Goal: Task Accomplishment & Management: Manage account settings

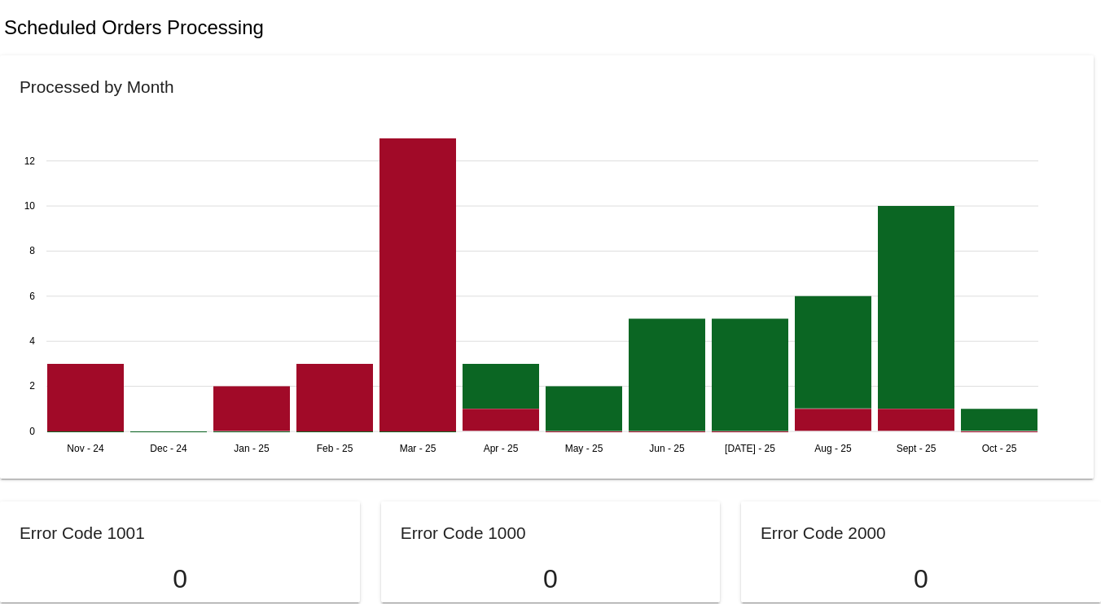
scroll to position [1018, 0]
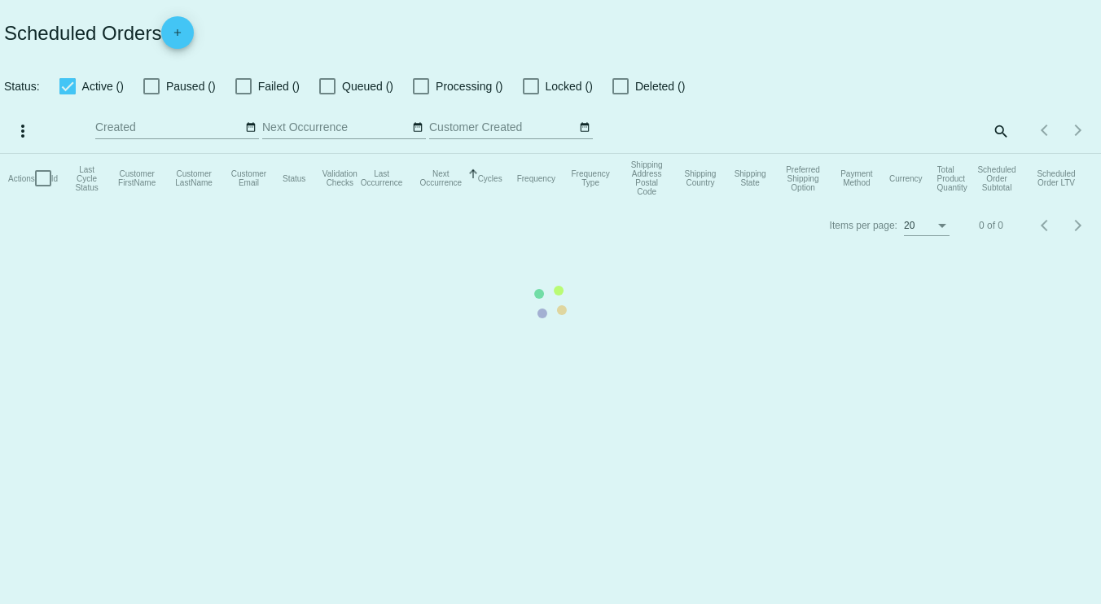
checkbox input "true"
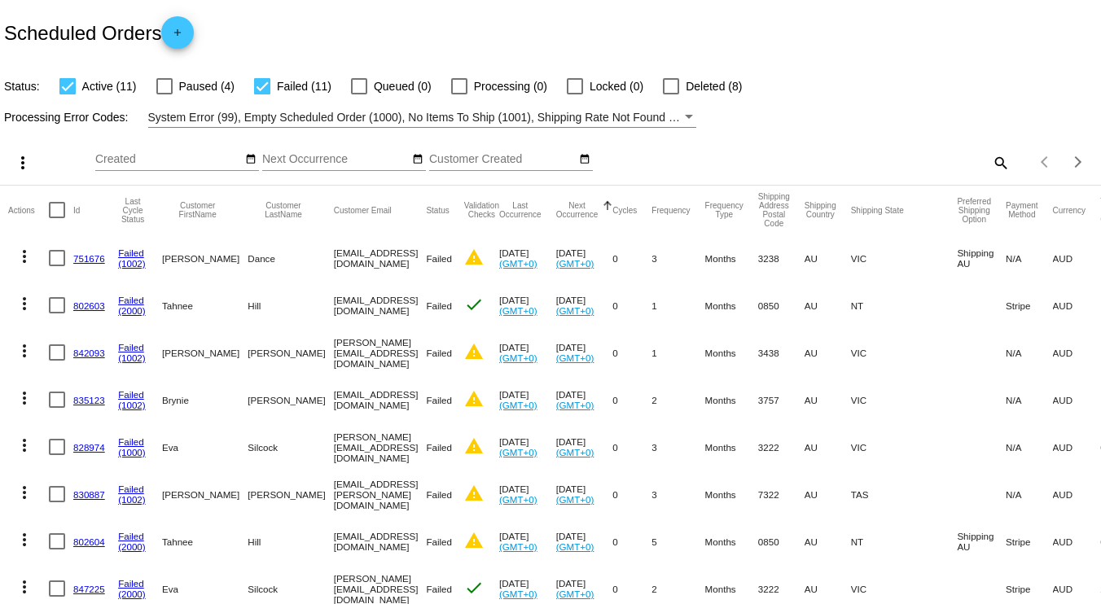
click at [183, 33] on mat-icon "add" at bounding box center [178, 37] width 20 height 20
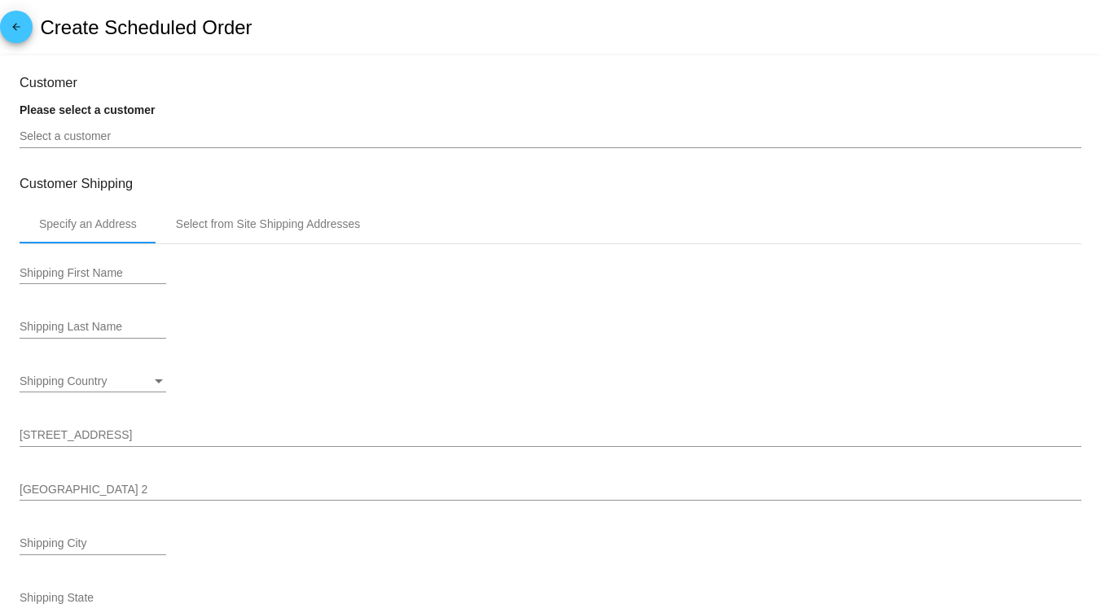
type input "[DATE]"
click at [24, 24] on mat-icon "arrow_back" at bounding box center [17, 31] width 20 height 20
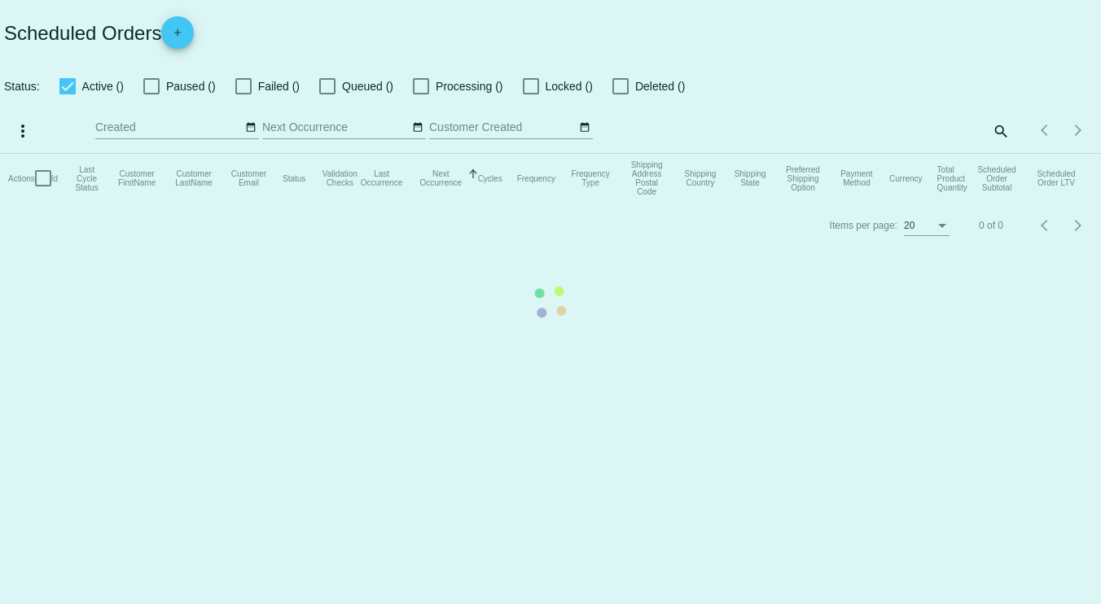
checkbox input "true"
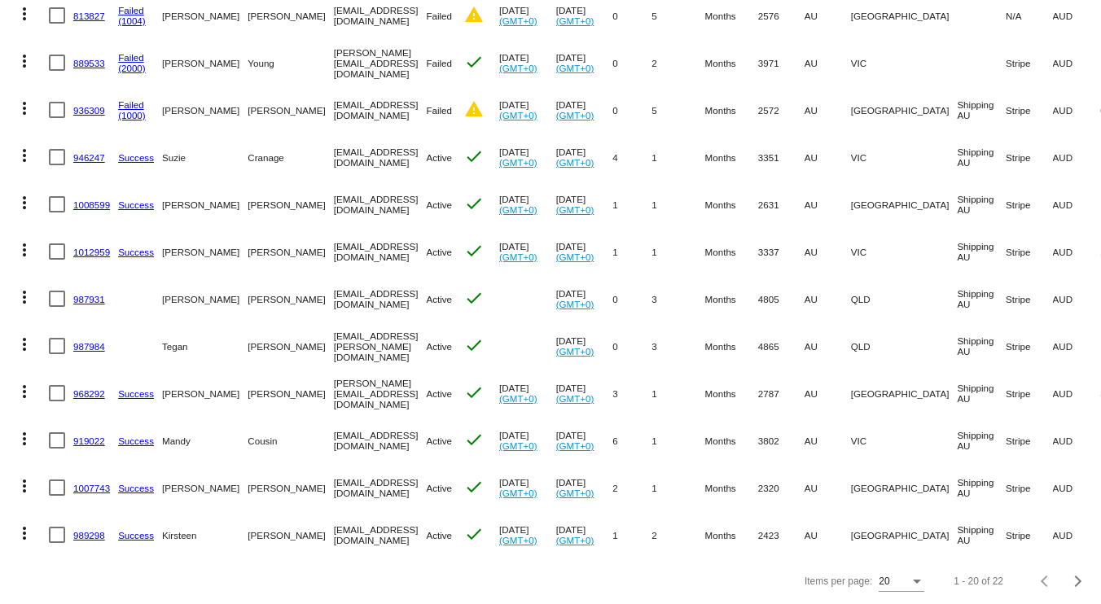
scroll to position [636, 0]
click at [1062, 573] on button "Next page" at bounding box center [1078, 581] width 33 height 33
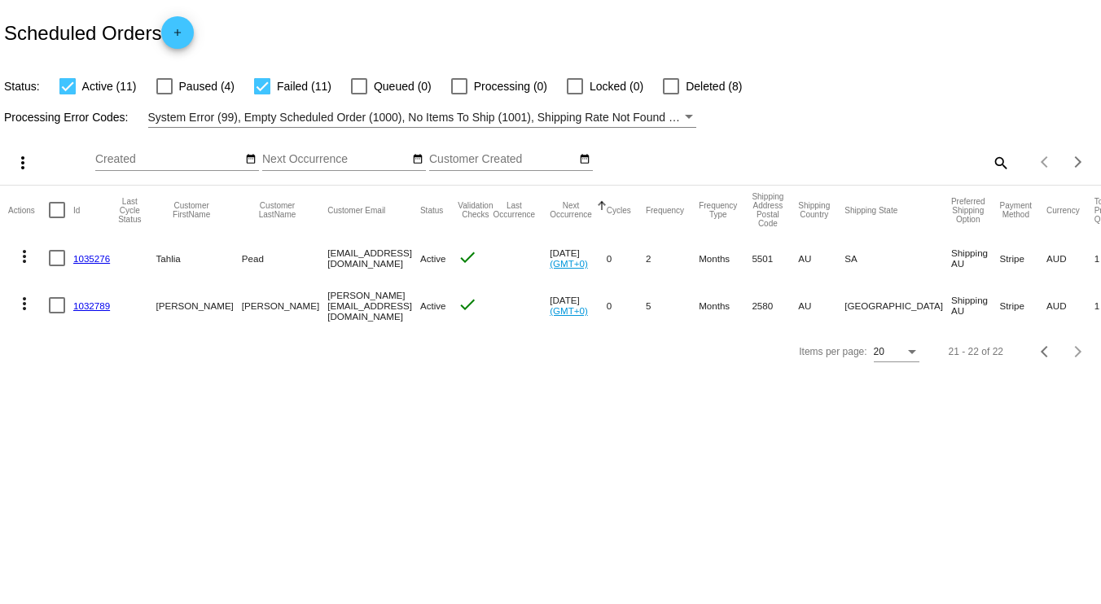
scroll to position [0, 0]
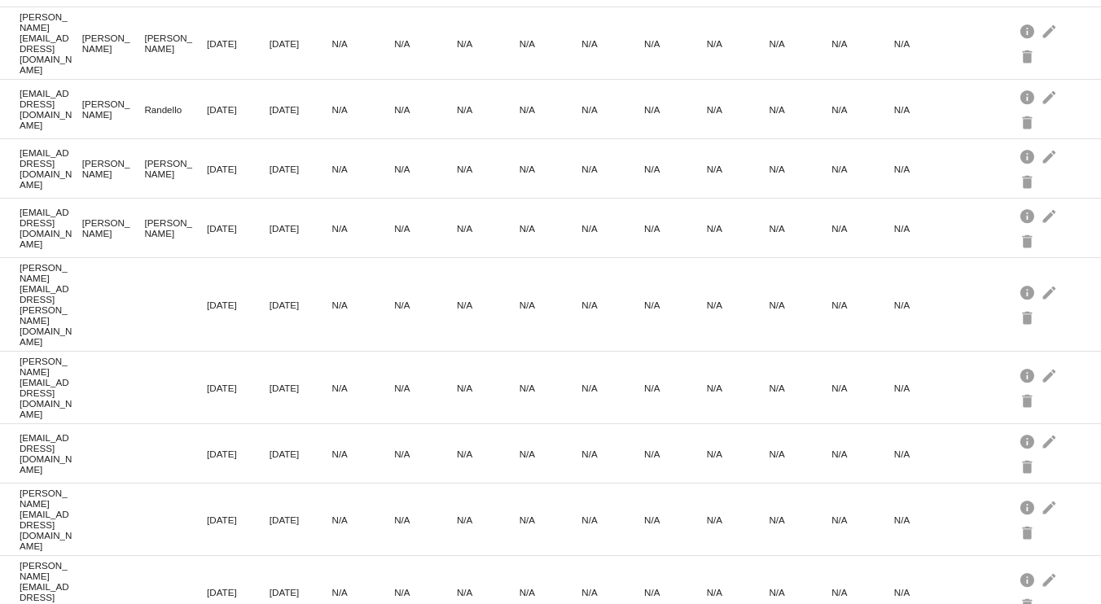
scroll to position [810, 0]
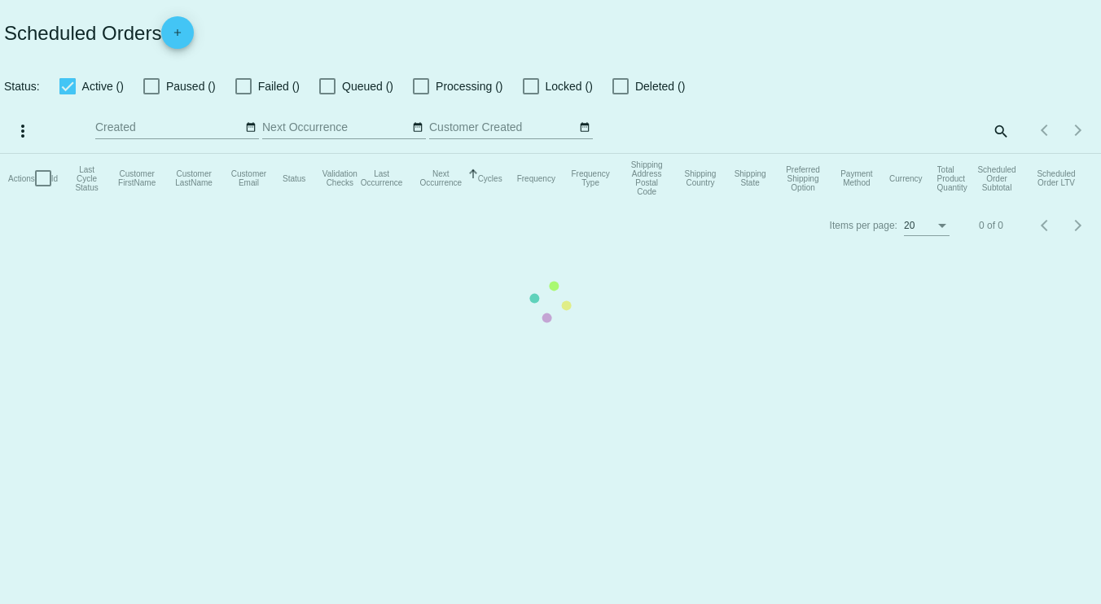
checkbox input "true"
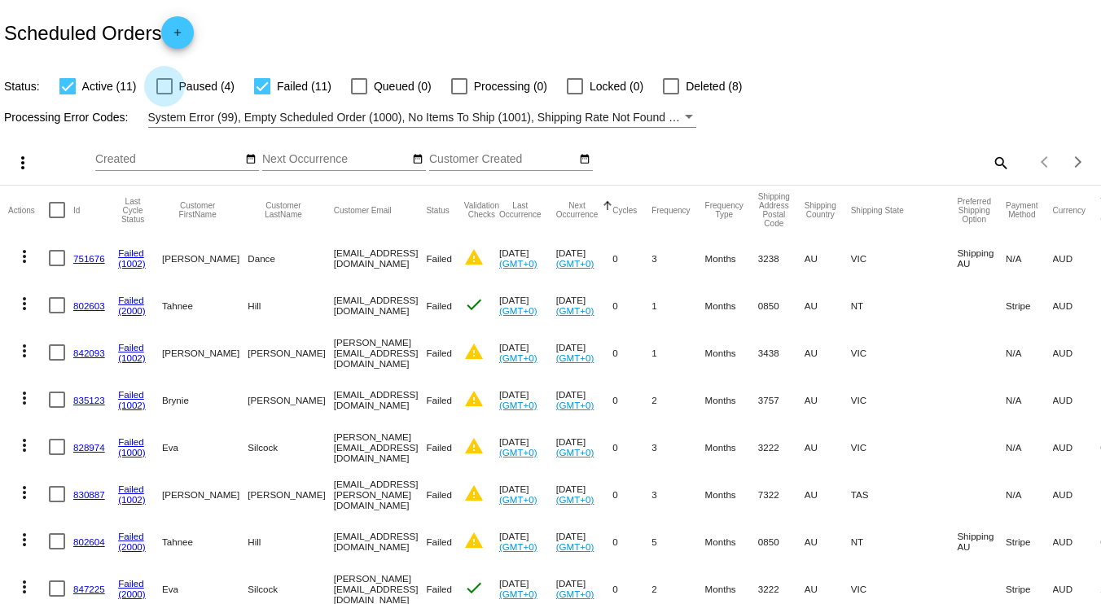
click at [167, 88] on div at bounding box center [164, 86] width 16 height 16
click at [165, 94] on input "Paused (4)" at bounding box center [164, 94] width 1 height 1
checkbox input "true"
drag, startPoint x: 38, startPoint y: 222, endPoint x: 110, endPoint y: 359, distance: 155.2
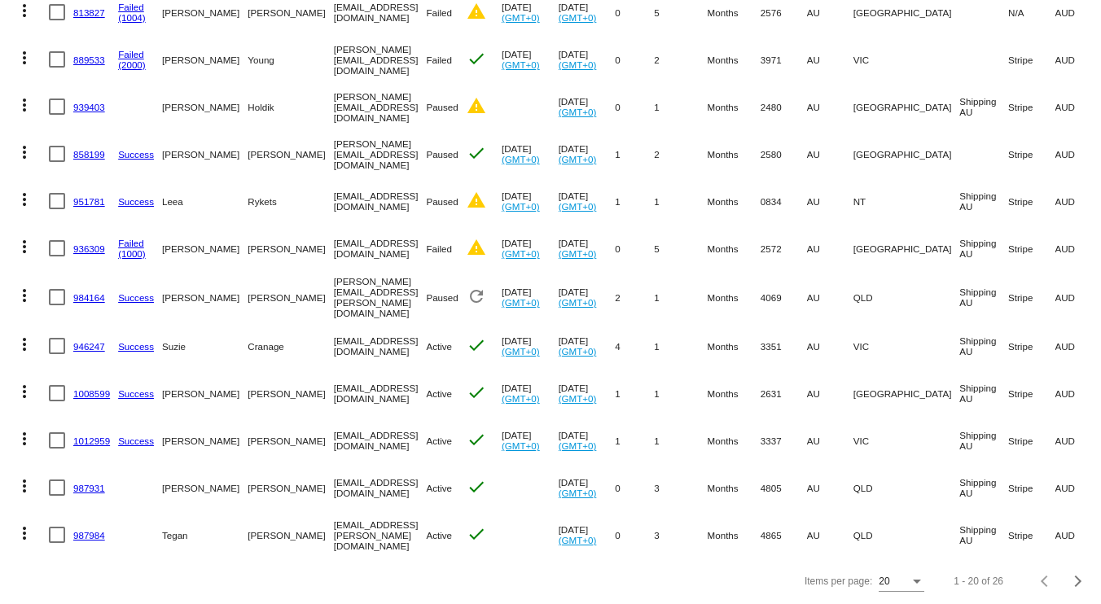
scroll to position [0, 77]
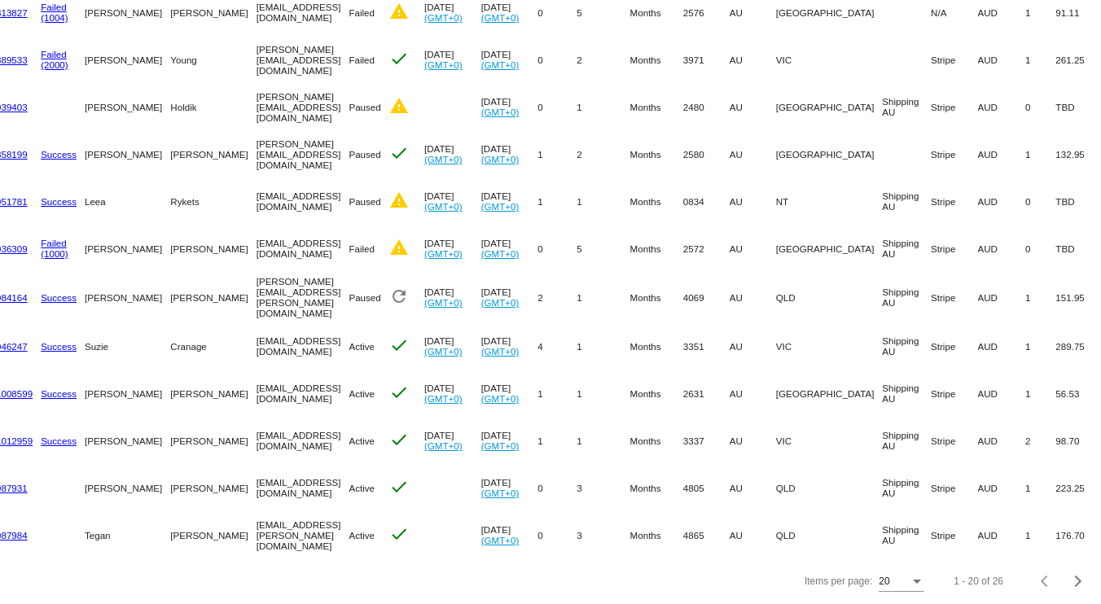
click at [1025, 539] on mat-cell "1" at bounding box center [1040, 534] width 30 height 47
copy mat-table "Id Last Cycle Status Customer FirstName Customer LastName Customer Email Status…"
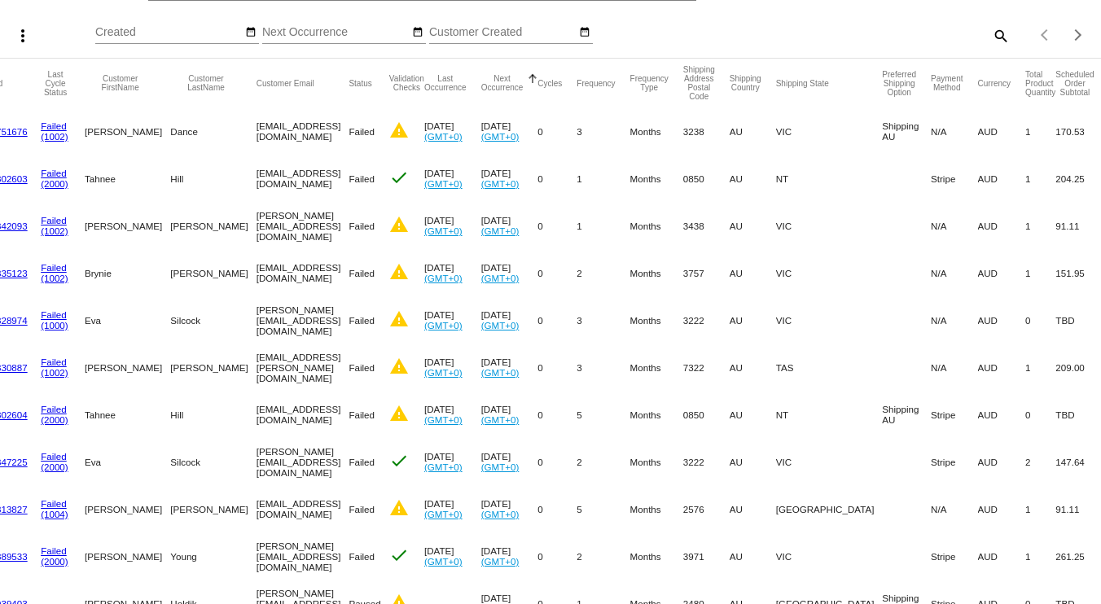
scroll to position [0, 0]
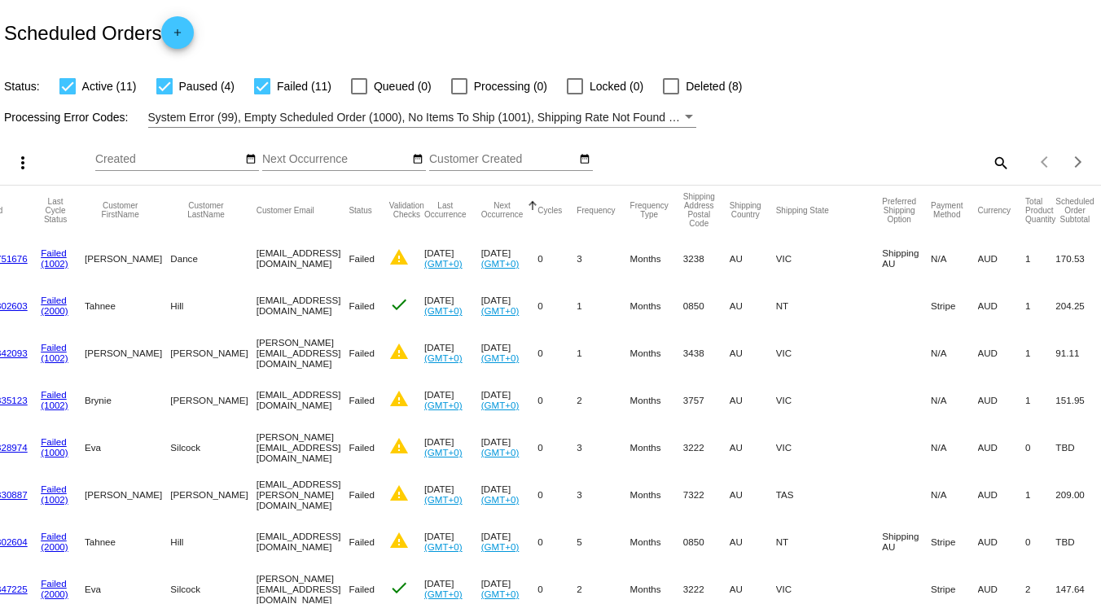
click at [717, 41] on div "Scheduled Orders add" at bounding box center [550, 32] width 1101 height 65
click at [1070, 160] on div "Next page" at bounding box center [1075, 161] width 11 height 11
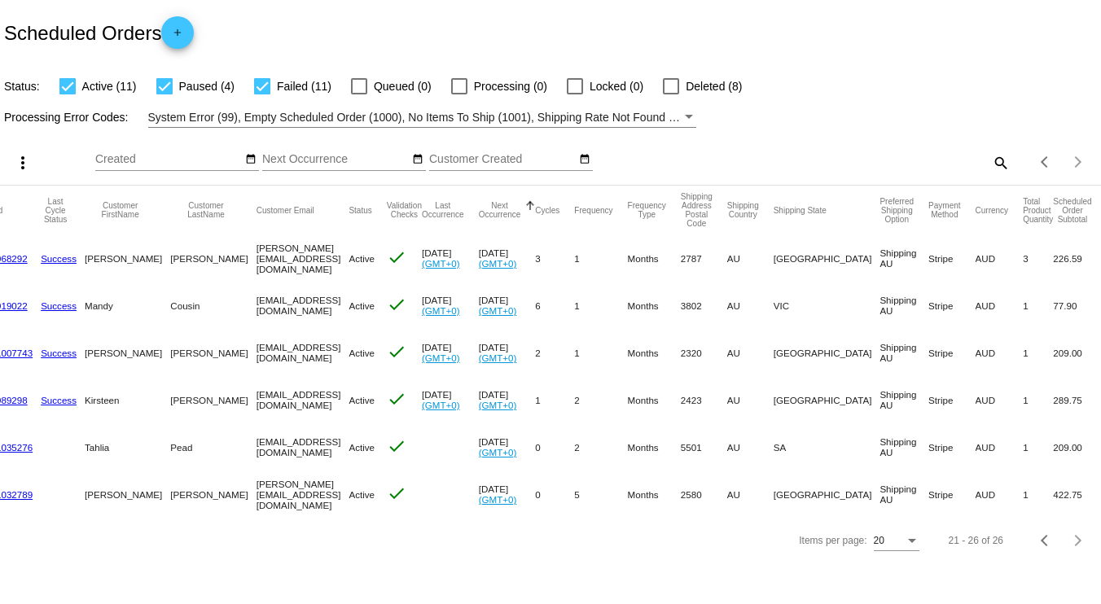
scroll to position [0, 40]
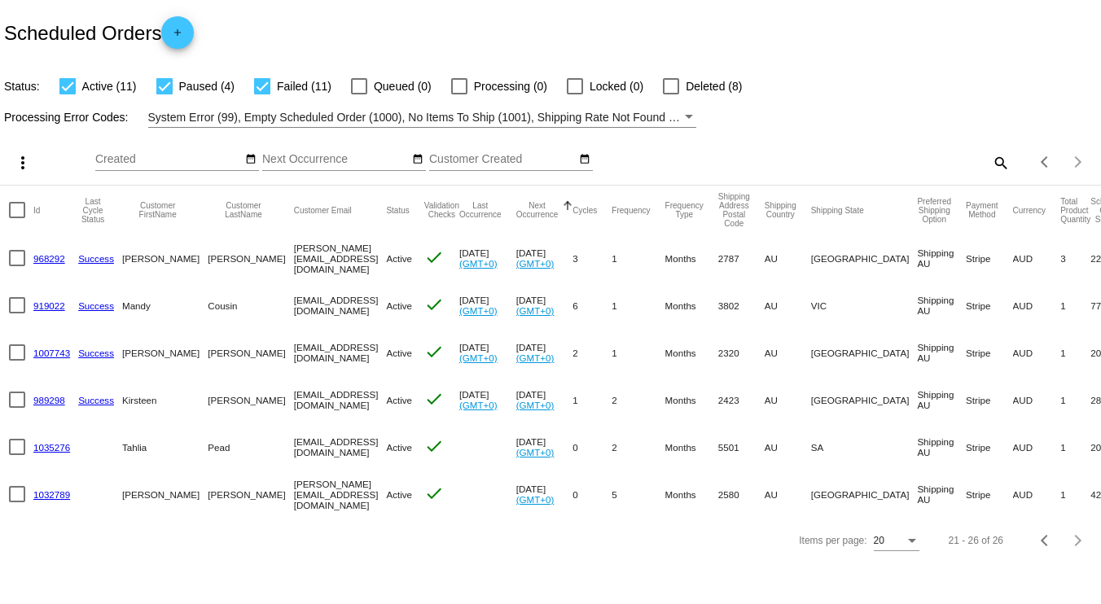
drag, startPoint x: 27, startPoint y: 208, endPoint x: 1122, endPoint y: 200, distance: 1095.4
click at [1100, 200] on html "Scheduled Orders add Status: Active (11) Paused (4) Failed (11) Queued (0) Proc…" at bounding box center [550, 302] width 1101 height 604
copy mat-header-row "Id Last Cycle Status Customer FirstName Customer LastName Customer Email Status…"
drag, startPoint x: 31, startPoint y: 257, endPoint x: 1104, endPoint y: 261, distance: 1073.4
click at [1100, 261] on html "Scheduled Orders add Status: Active (11) Paused (4) Failed (11) Queued (0) Proc…" at bounding box center [550, 302] width 1101 height 604
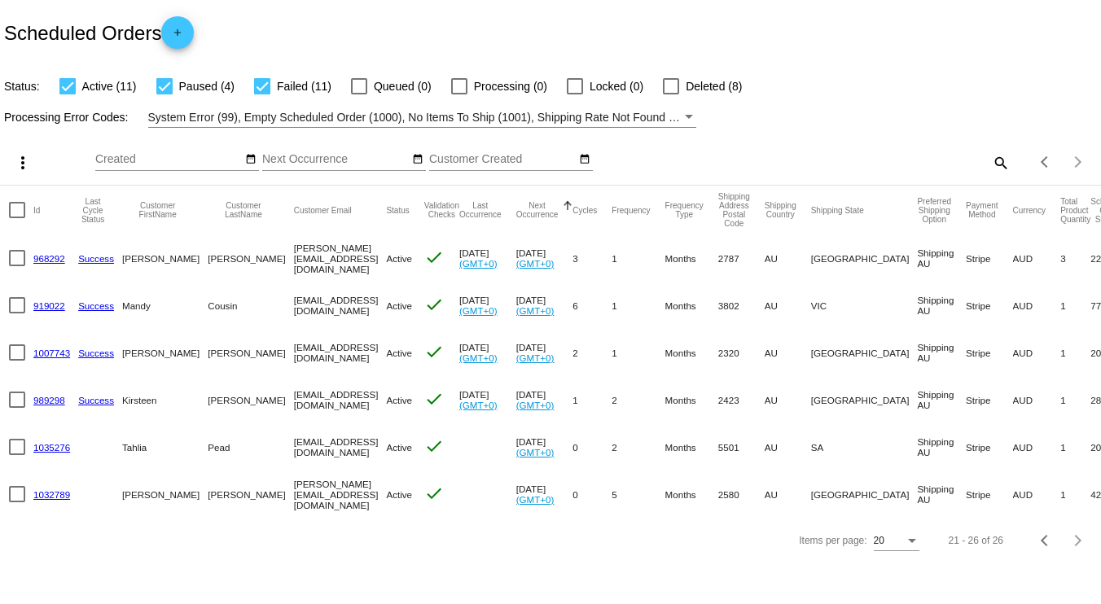
copy mat-row "968292 Success Justin Reynolds j.d.reynolds007@gmail.com Active check Sep 29 20…"
drag, startPoint x: 27, startPoint y: 304, endPoint x: 1086, endPoint y: 507, distance: 1079.0
click at [1061, 507] on mat-table "Actions Id Last Cycle Status Customer FirstName Customer LastName Customer Emai…" at bounding box center [510, 352] width 1101 height 332
copy mat-table "919022 Success Mandy Cousin mandyjcousin@gmail.com Active check Oct 1 2025 (GMT…"
click at [1041, 557] on button "Previous page" at bounding box center [1045, 540] width 33 height 33
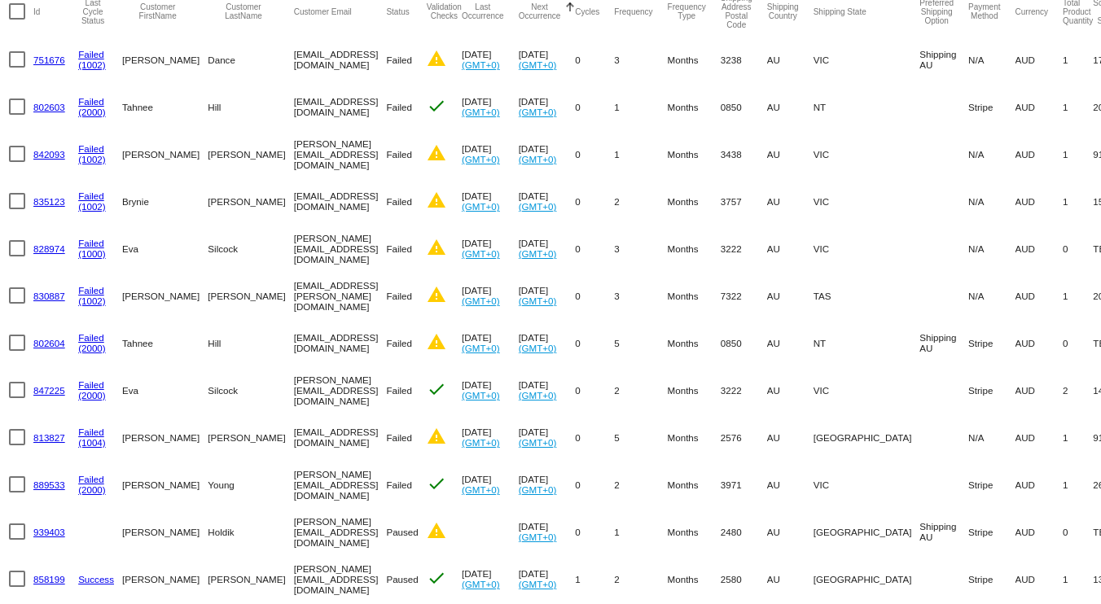
scroll to position [203, 0]
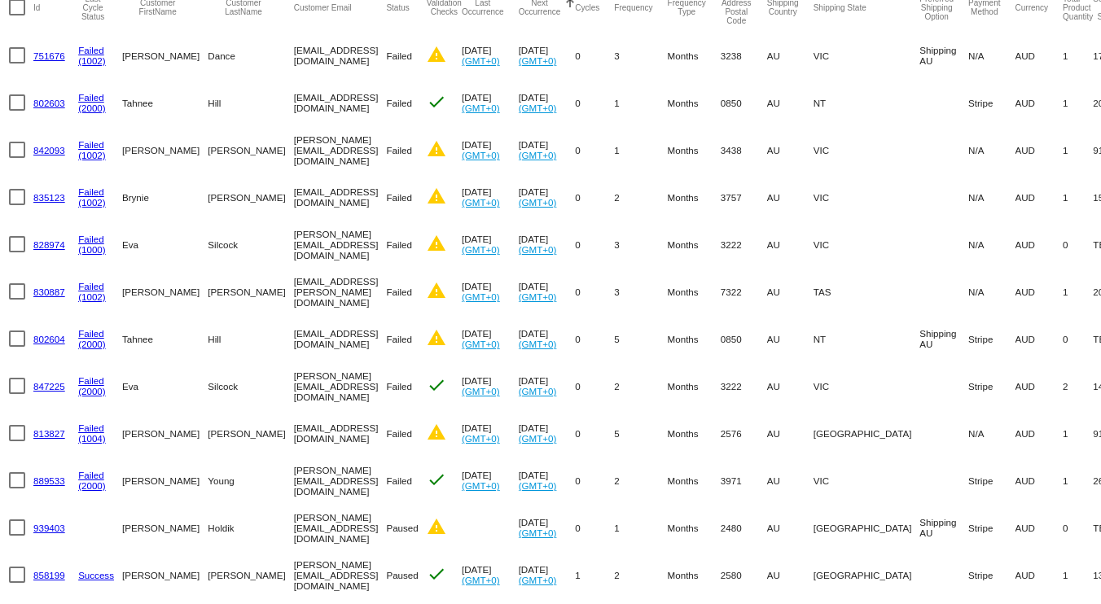
drag, startPoint x: 30, startPoint y: 47, endPoint x: 283, endPoint y: 301, distance: 358.2
click at [283, 301] on mat-table "Actions Id Last Cycle Status Customer FirstName Customer LastName Customer Emai…" at bounding box center [510, 481] width 1101 height 997
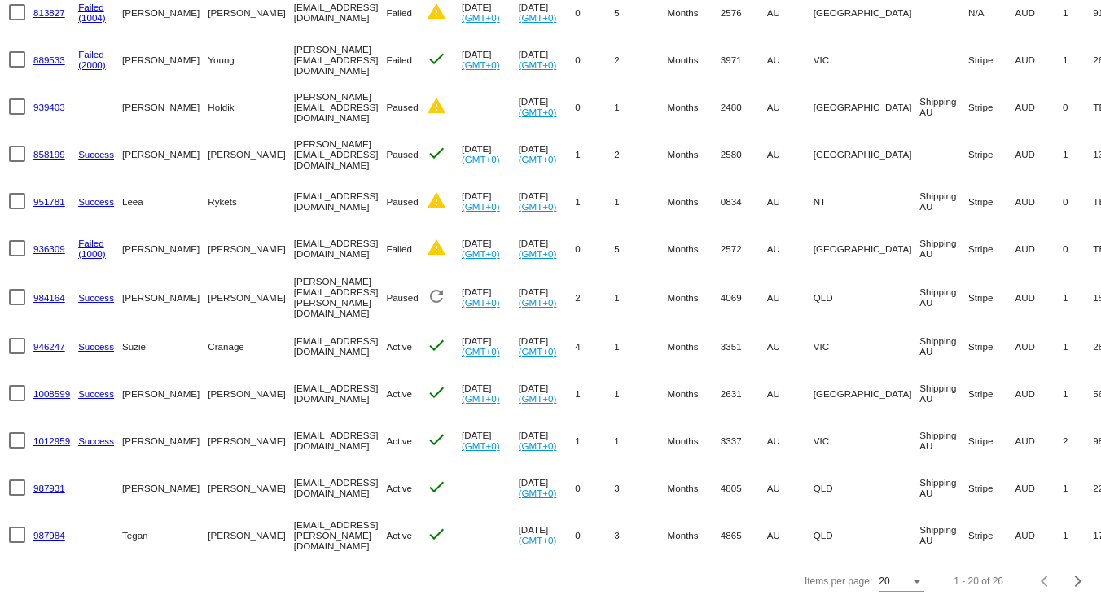
scroll to position [0, 77]
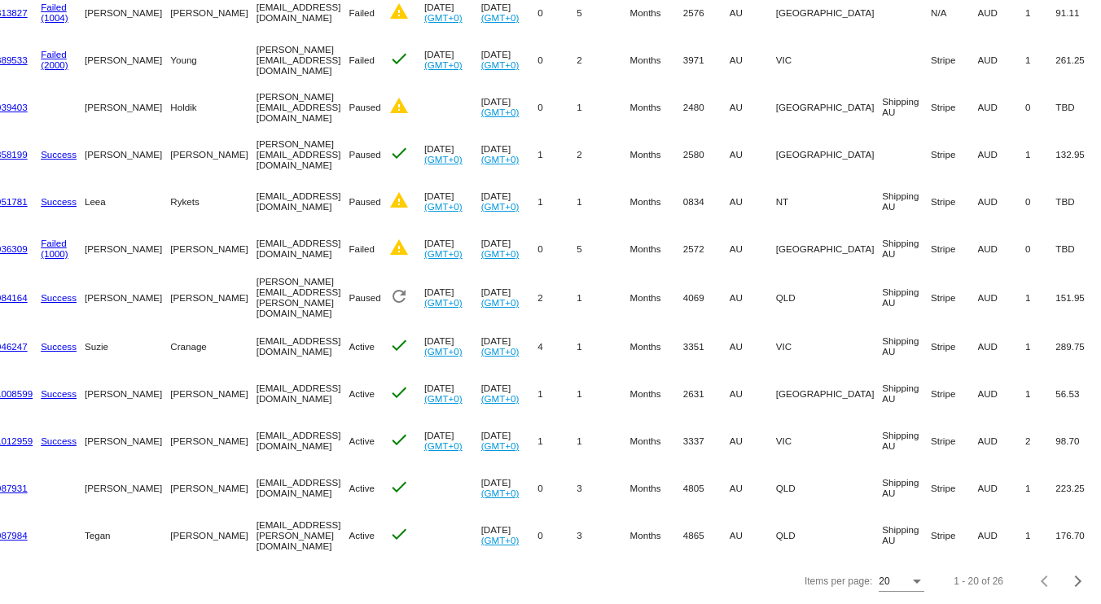
copy mat-table "751676 Failed (1002) Katrina Dance kcg1@drdance.com.au Failed warning Oct 13 20…"
click at [305, 445] on mat-cell "[EMAIL_ADDRESS][DOMAIN_NAME]" at bounding box center [303, 440] width 93 height 47
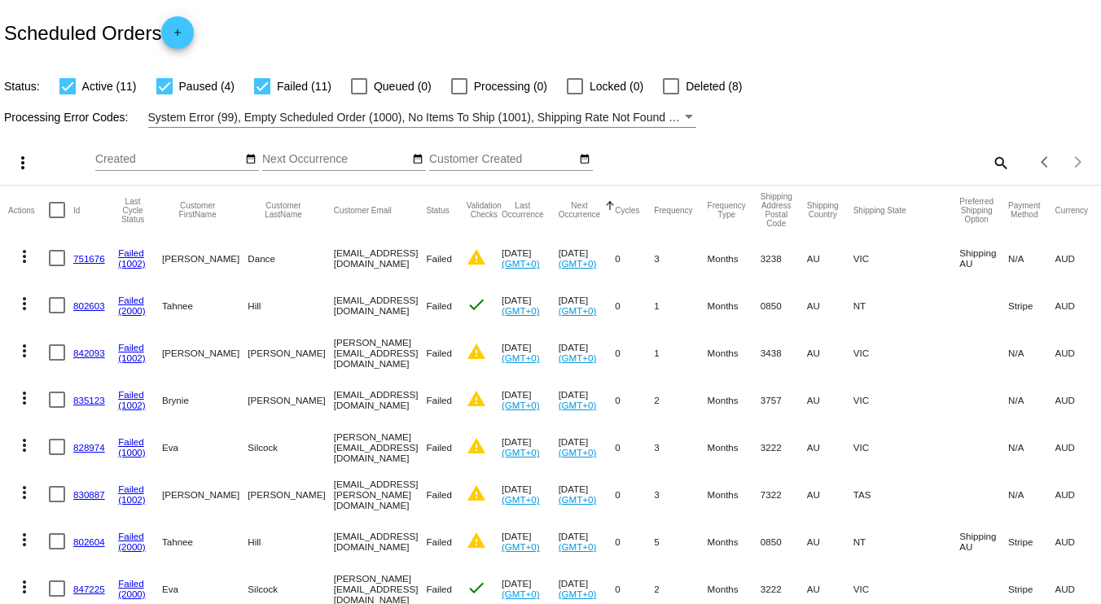
scroll to position [0, 0]
